Goal: Find specific page/section: Find specific page/section

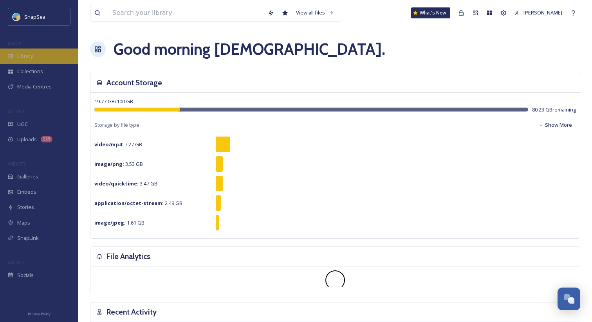
click at [36, 59] on div "Library" at bounding box center [39, 56] width 78 height 15
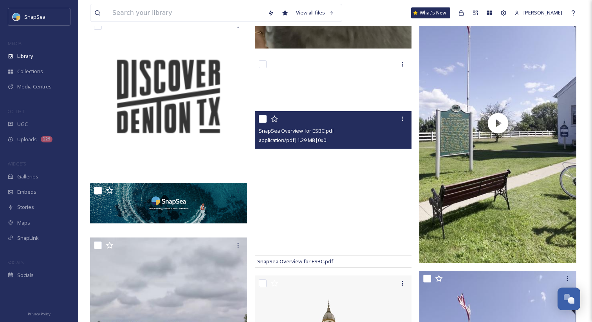
scroll to position [708, 0]
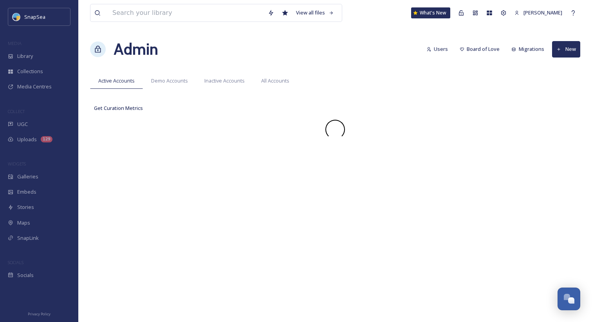
click at [298, 51] on div "Admin Users Board of Love Migrations New" at bounding box center [335, 50] width 490 height 24
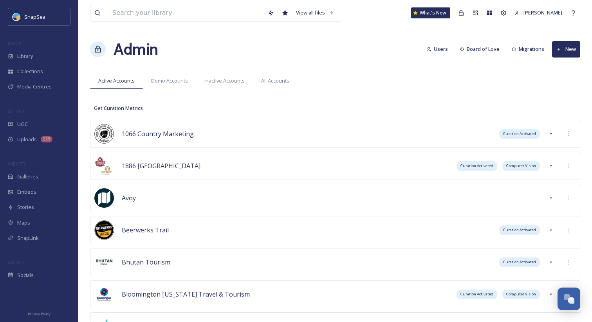
scroll to position [3121, 0]
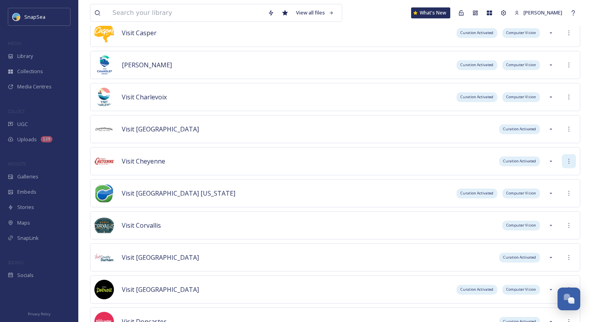
click at [564, 163] on div at bounding box center [569, 161] width 14 height 14
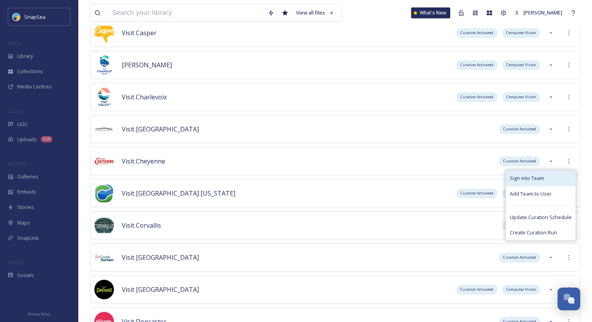
click at [557, 171] on div "Sign into Team" at bounding box center [541, 178] width 70 height 15
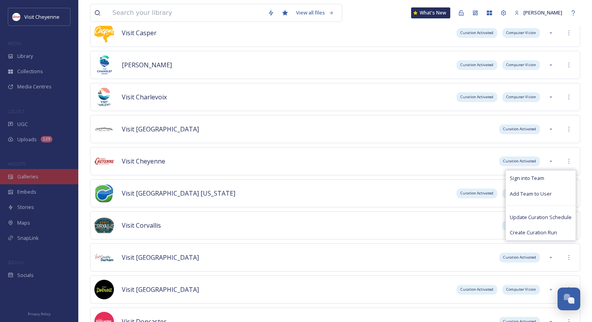
click at [22, 176] on span "Galleries" at bounding box center [27, 176] width 21 height 7
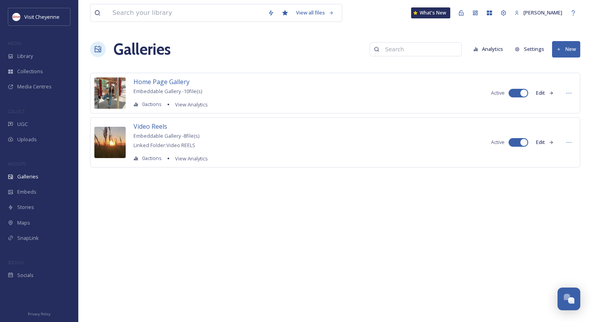
click at [429, 43] on input at bounding box center [420, 50] width 76 height 16
